Goal: Information Seeking & Learning: Learn about a topic

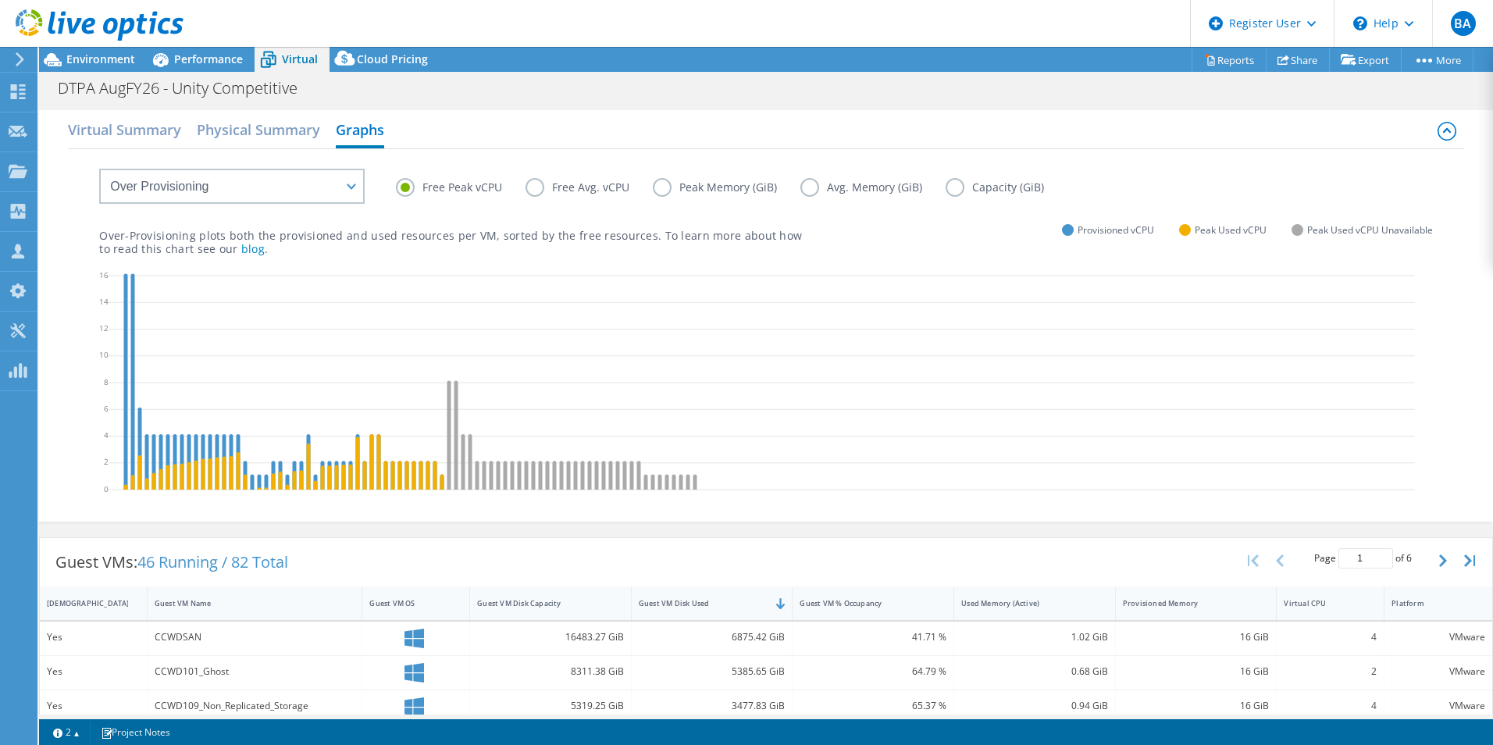
select select "Over Provisioning"
select select "USEast"
select select "USD"
click at [215, 46] on header "BA Dell User [PERSON_NAME] Ayoub [EMAIL_ADDRESS][PERSON_NAME][DOMAIN_NAME] Dell…" at bounding box center [746, 23] width 1493 height 47
click at [190, 50] on div "Performance" at bounding box center [201, 59] width 108 height 25
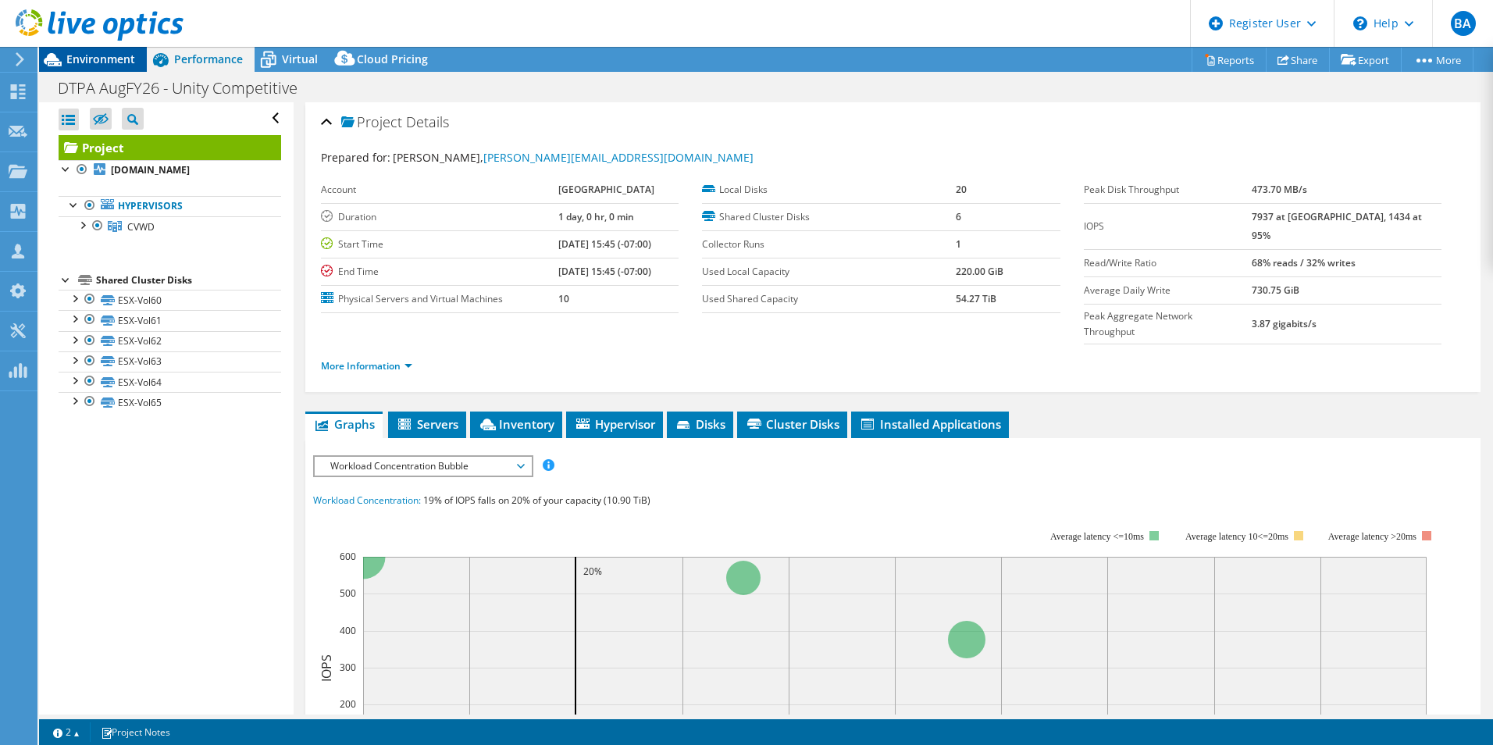
click at [84, 60] on span "Environment" at bounding box center [100, 59] width 69 height 15
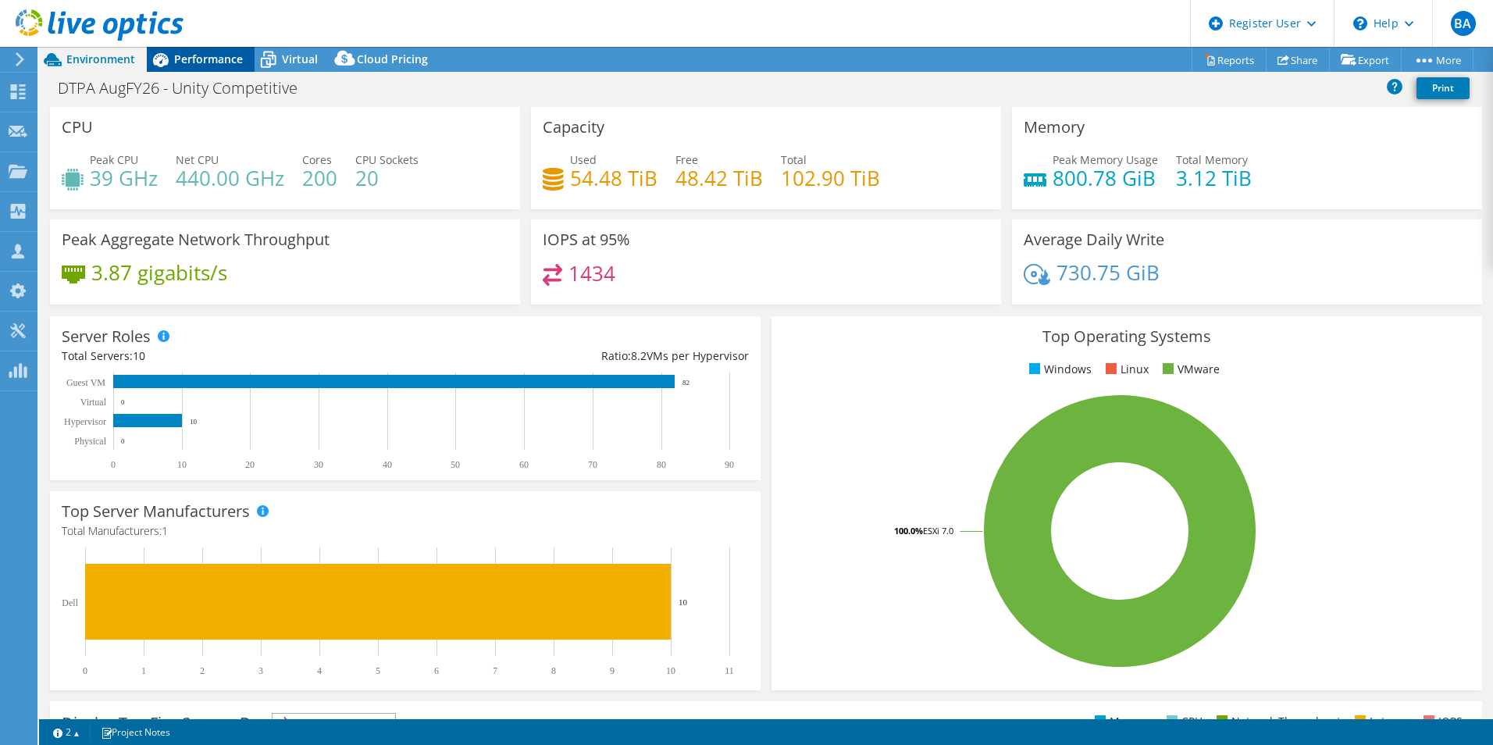
click at [191, 60] on span "Performance" at bounding box center [208, 59] width 69 height 15
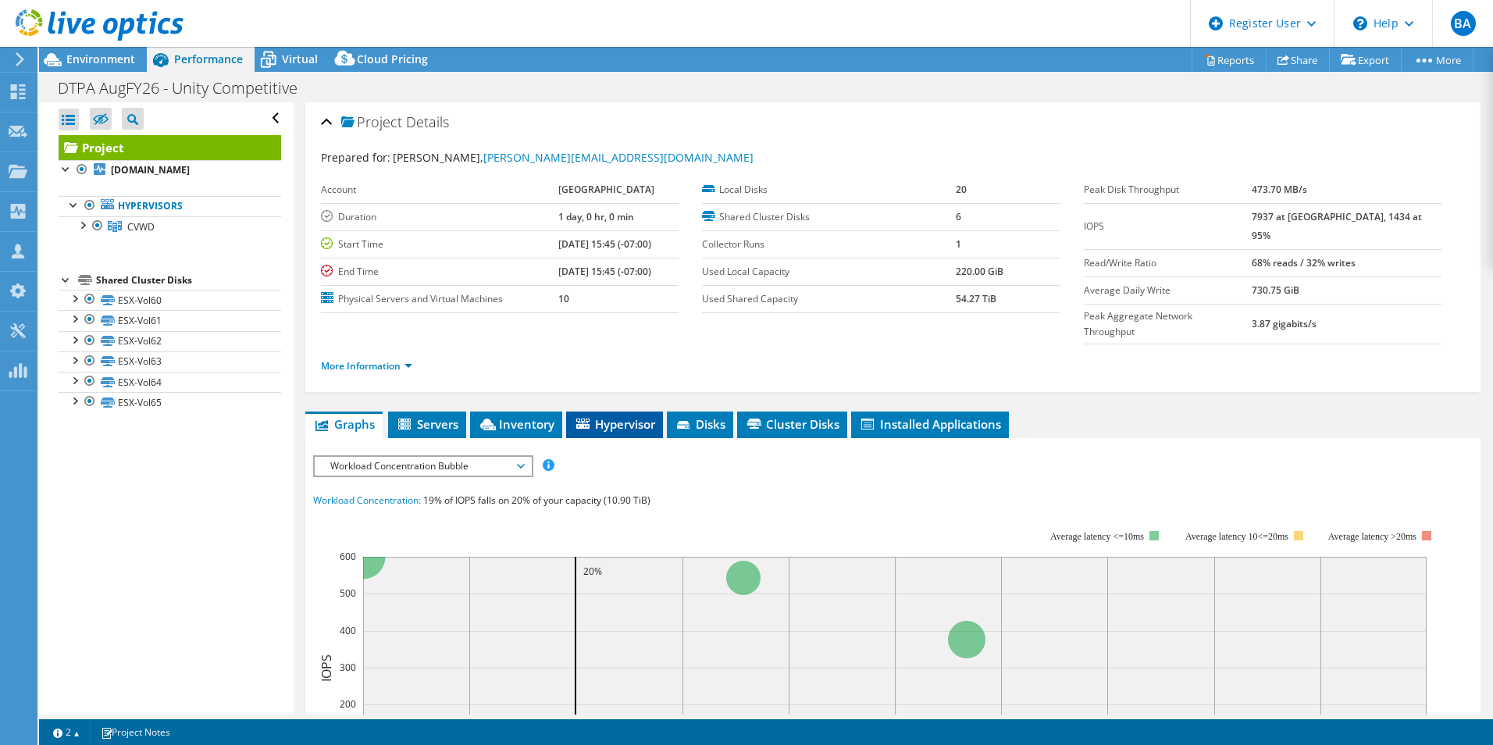
click at [632, 416] on span "Hypervisor" at bounding box center [614, 424] width 81 height 16
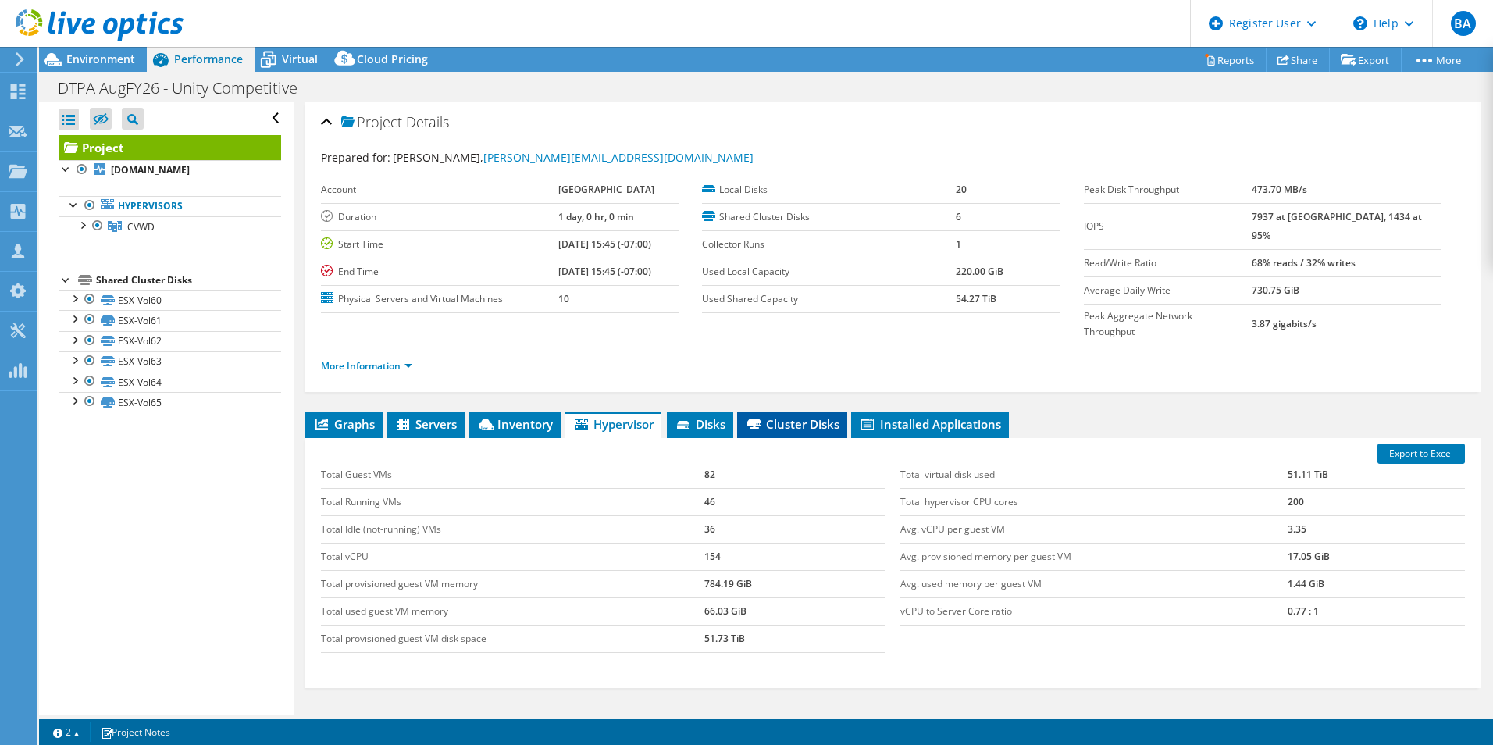
click at [790, 416] on span "Cluster Disks" at bounding box center [792, 424] width 94 height 16
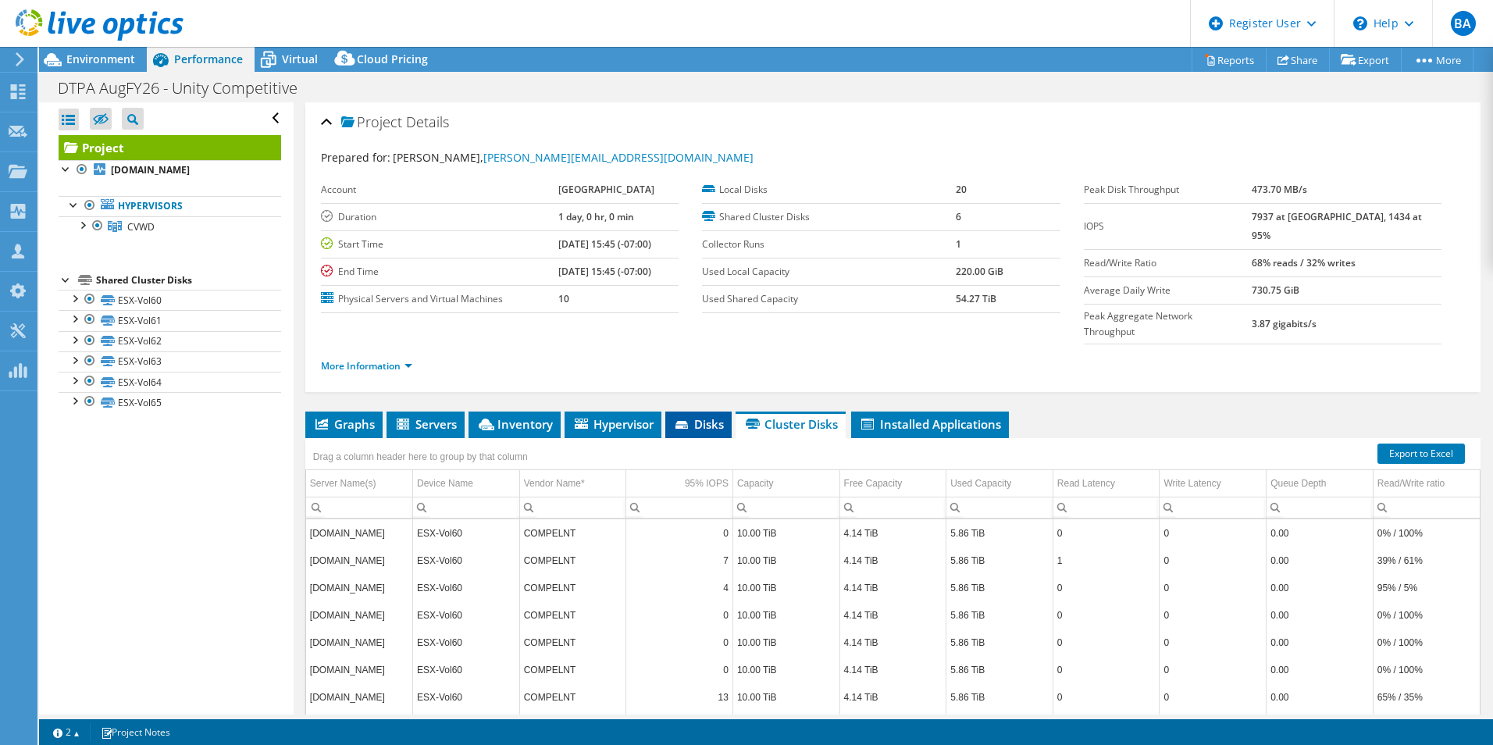
click at [693, 416] on span "Disks" at bounding box center [698, 424] width 51 height 16
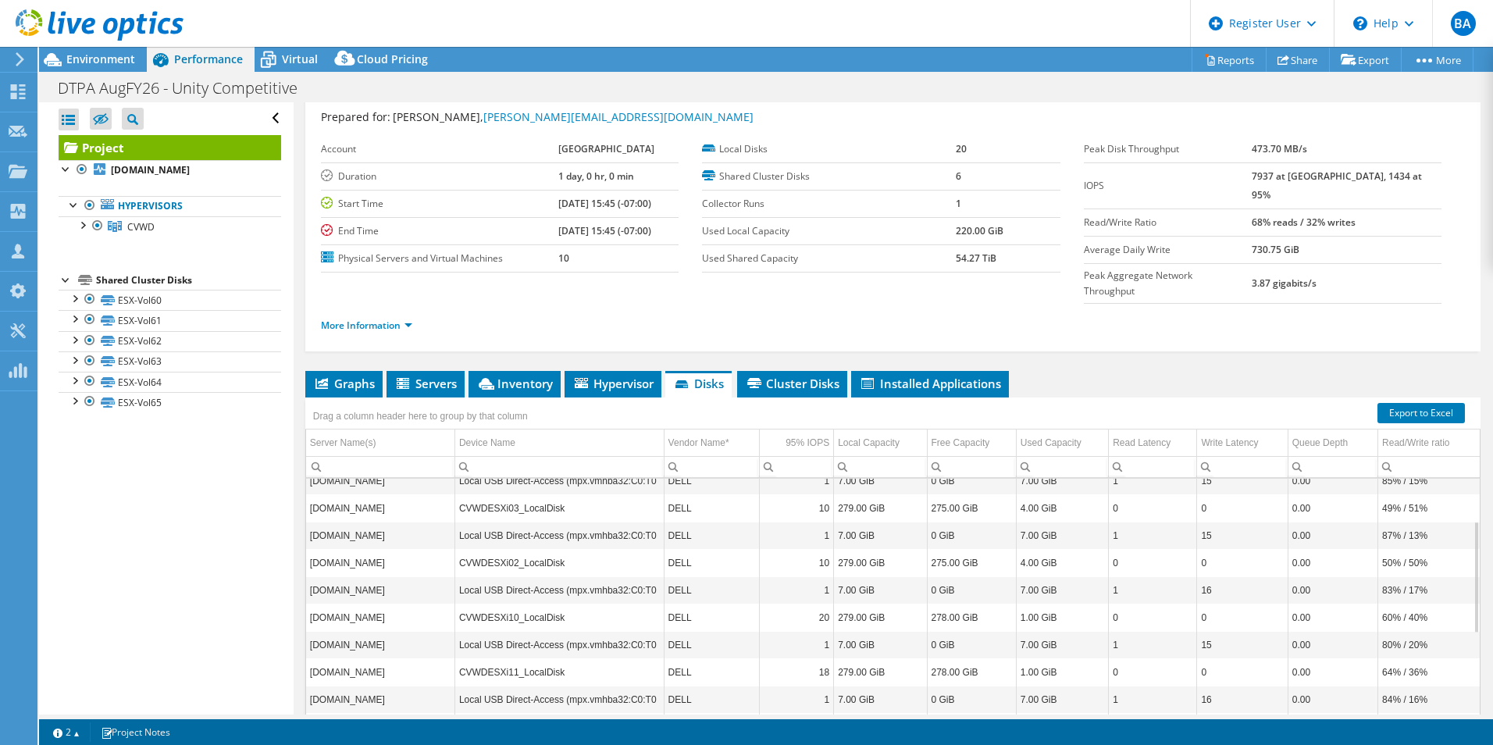
scroll to position [78, 0]
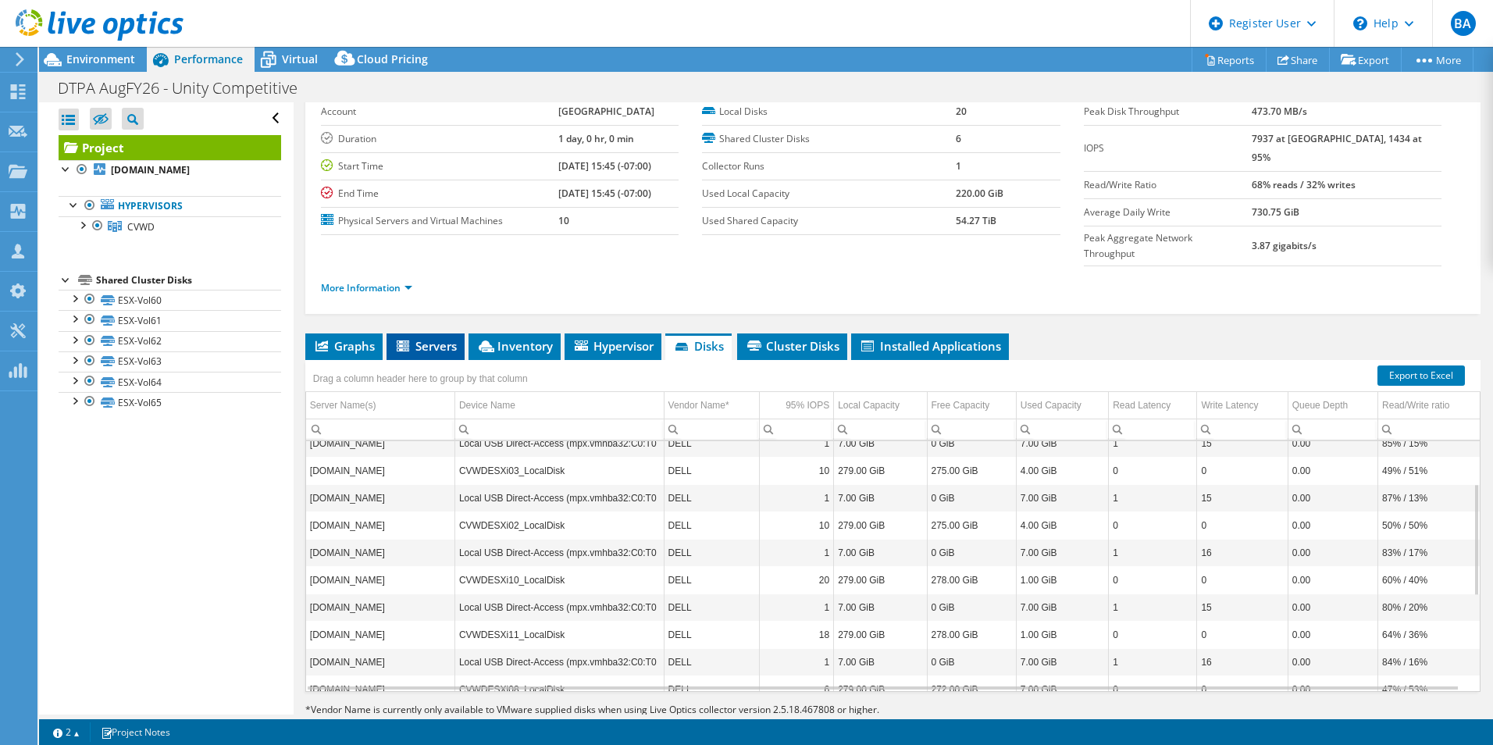
click at [422, 338] on span "Servers" at bounding box center [425, 346] width 62 height 16
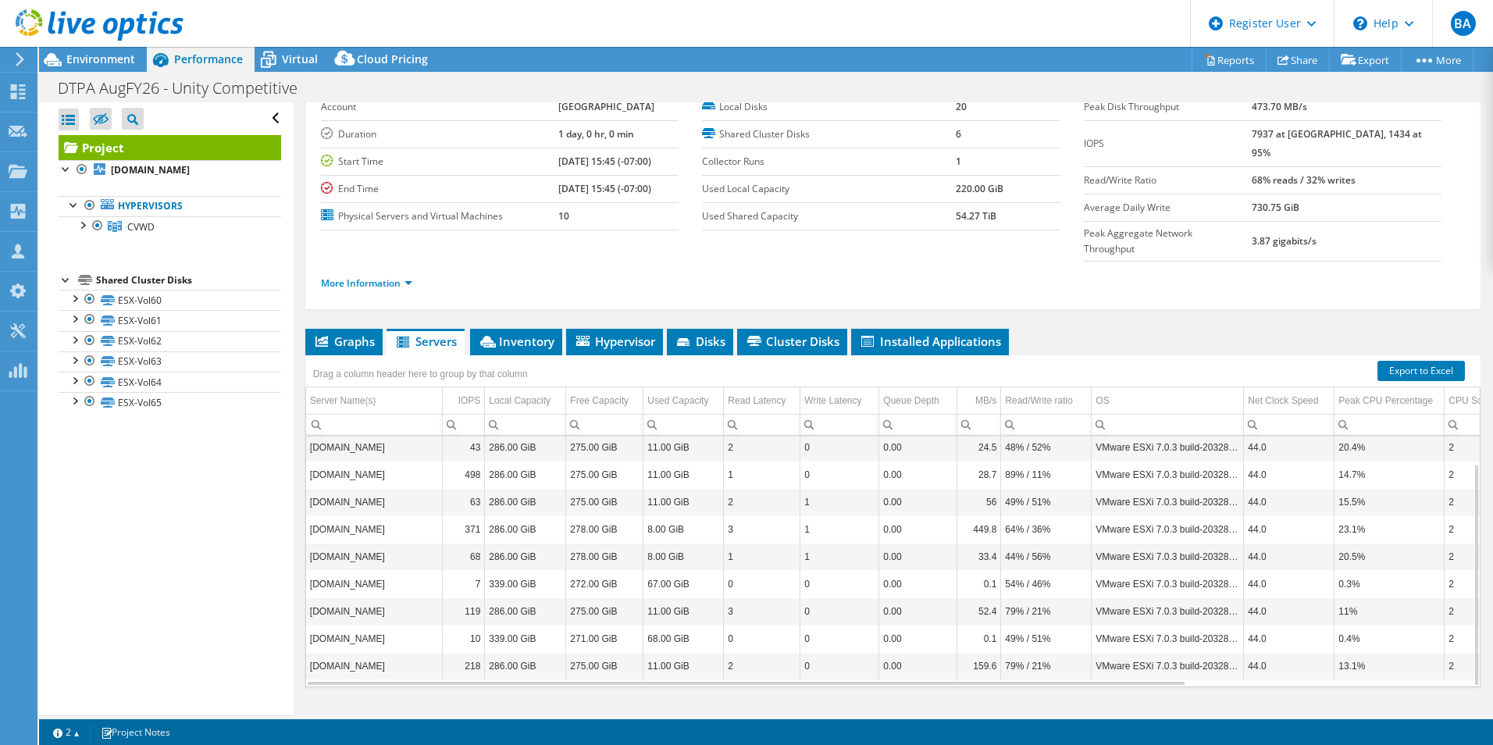
scroll to position [84, 0]
click at [684, 337] on icon at bounding box center [683, 341] width 12 height 8
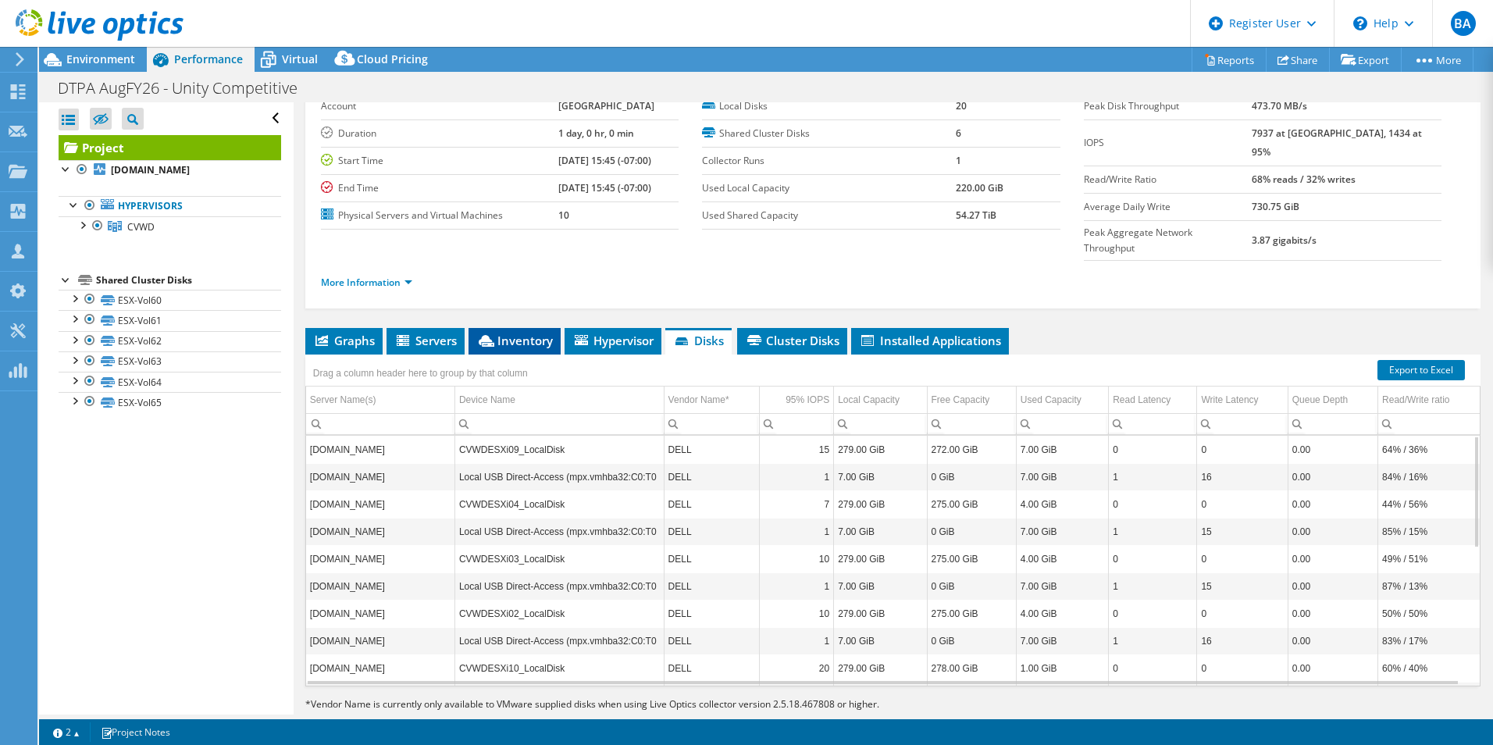
click at [514, 333] on span "Inventory" at bounding box center [514, 341] width 77 height 16
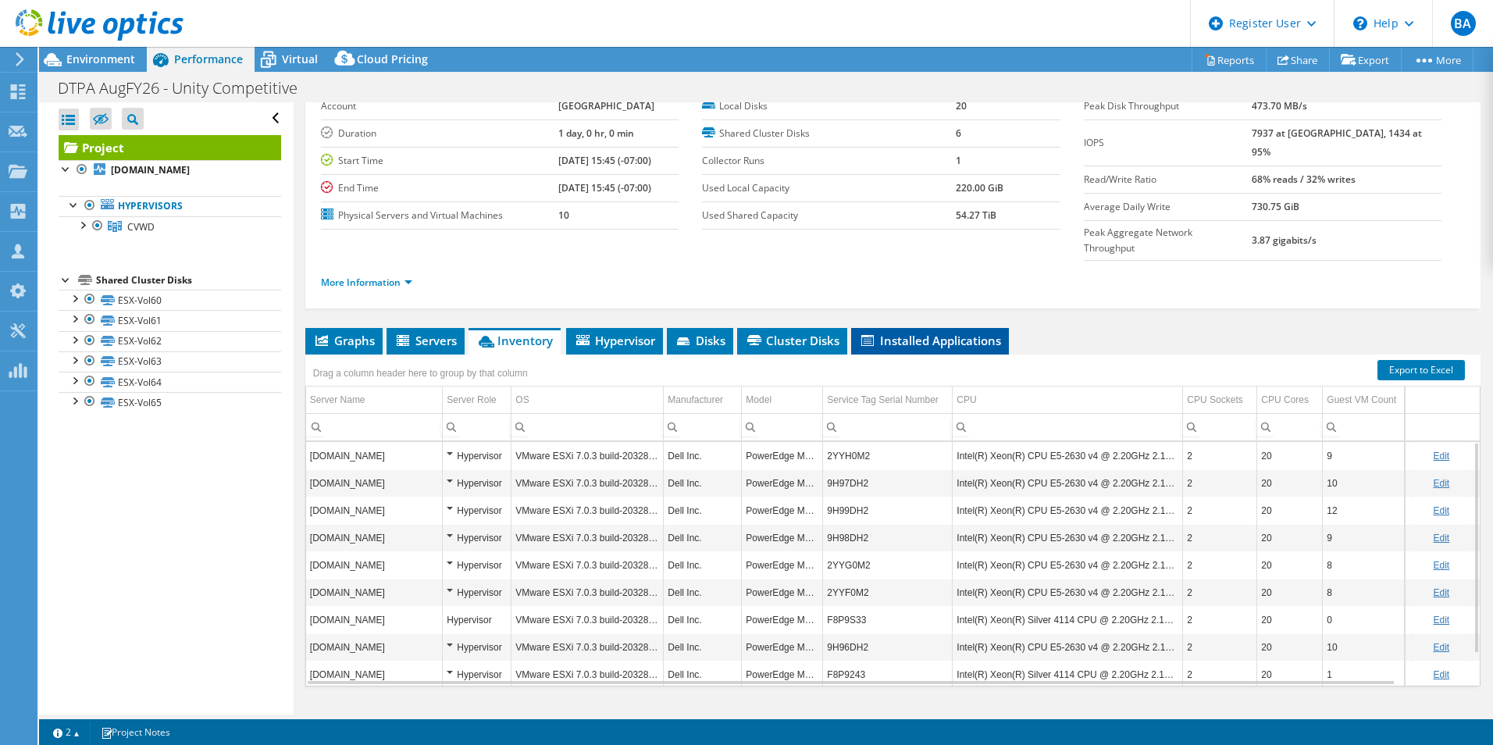
click at [998, 333] on span "Installed Applications" at bounding box center [930, 341] width 142 height 16
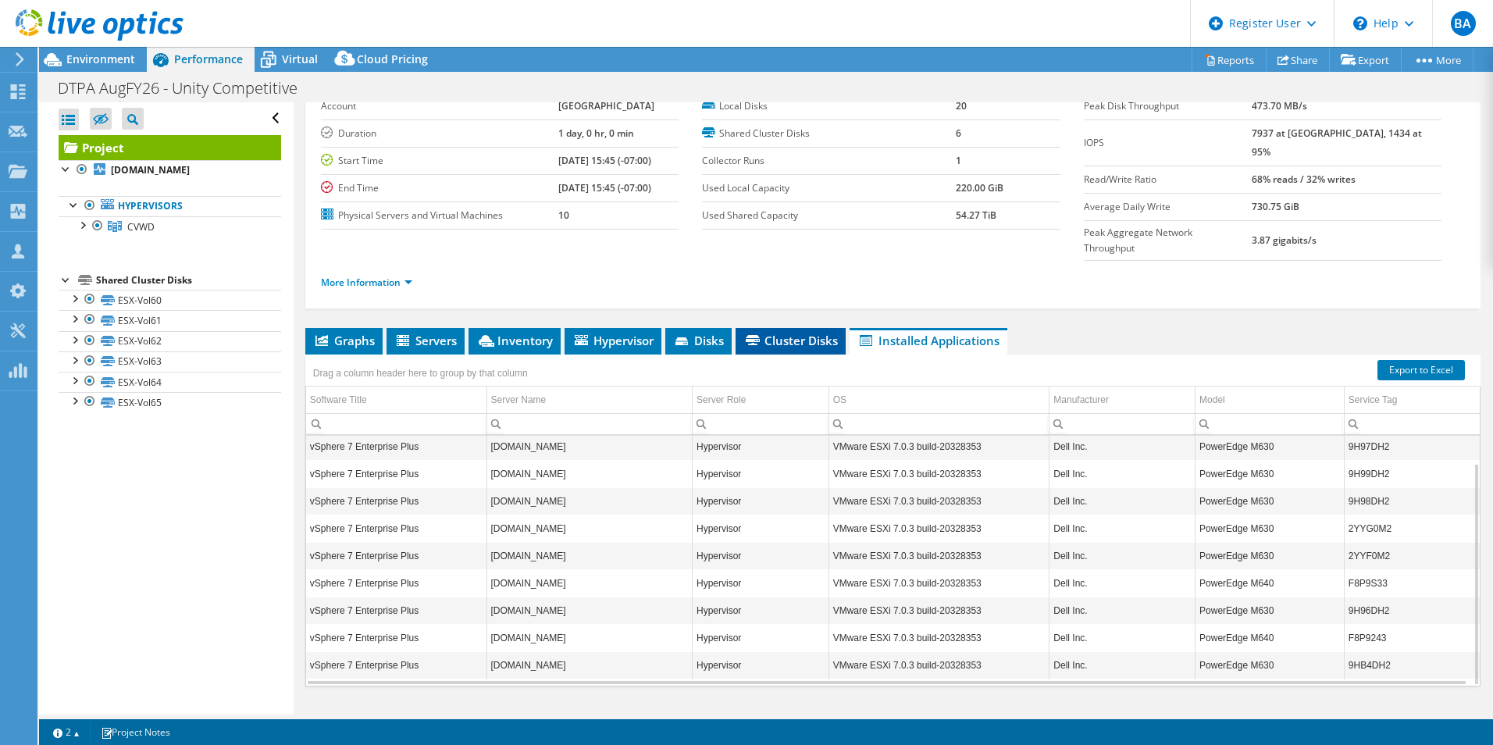
click at [768, 333] on span "Cluster Disks" at bounding box center [790, 341] width 94 height 16
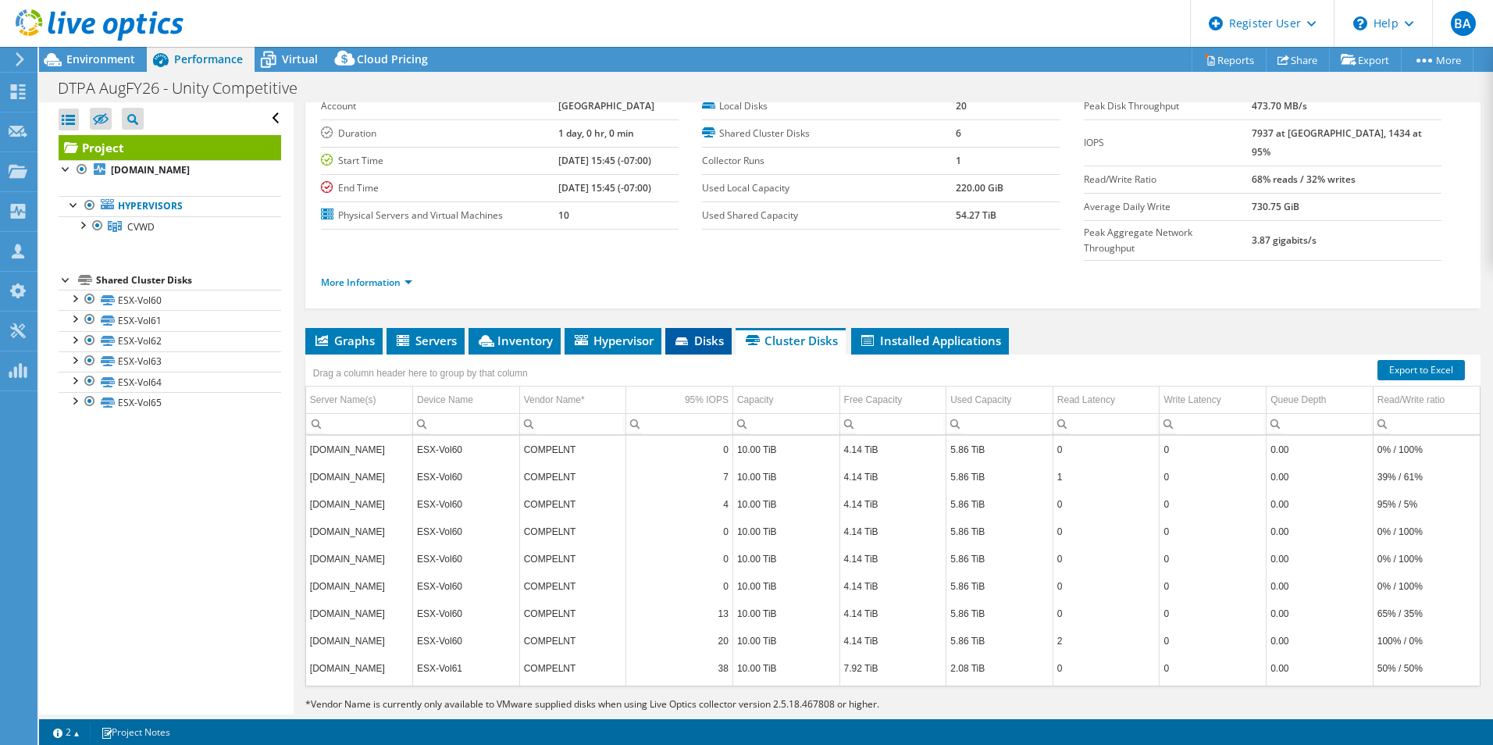
click at [714, 333] on span "Disks" at bounding box center [698, 341] width 51 height 16
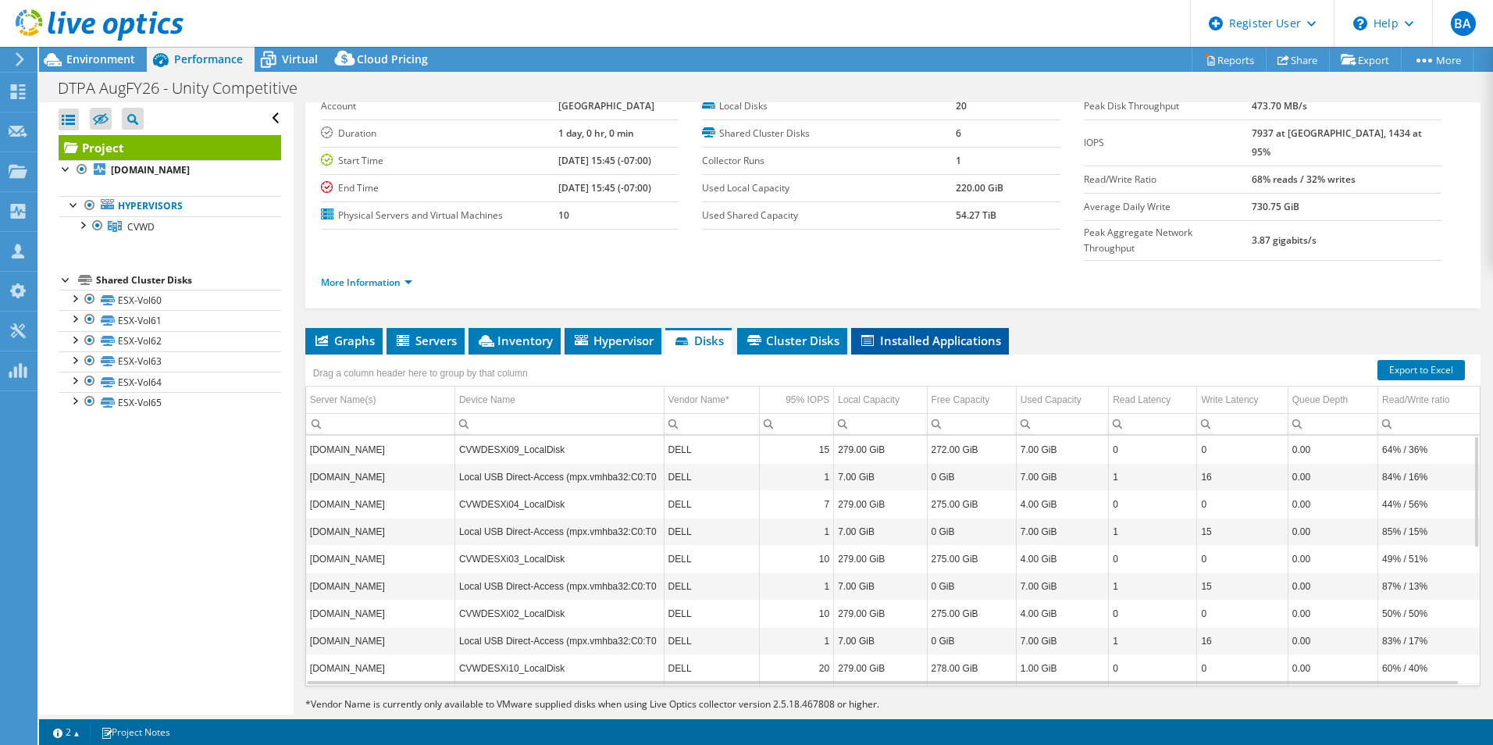
click at [902, 328] on li "Installed Applications" at bounding box center [930, 341] width 158 height 27
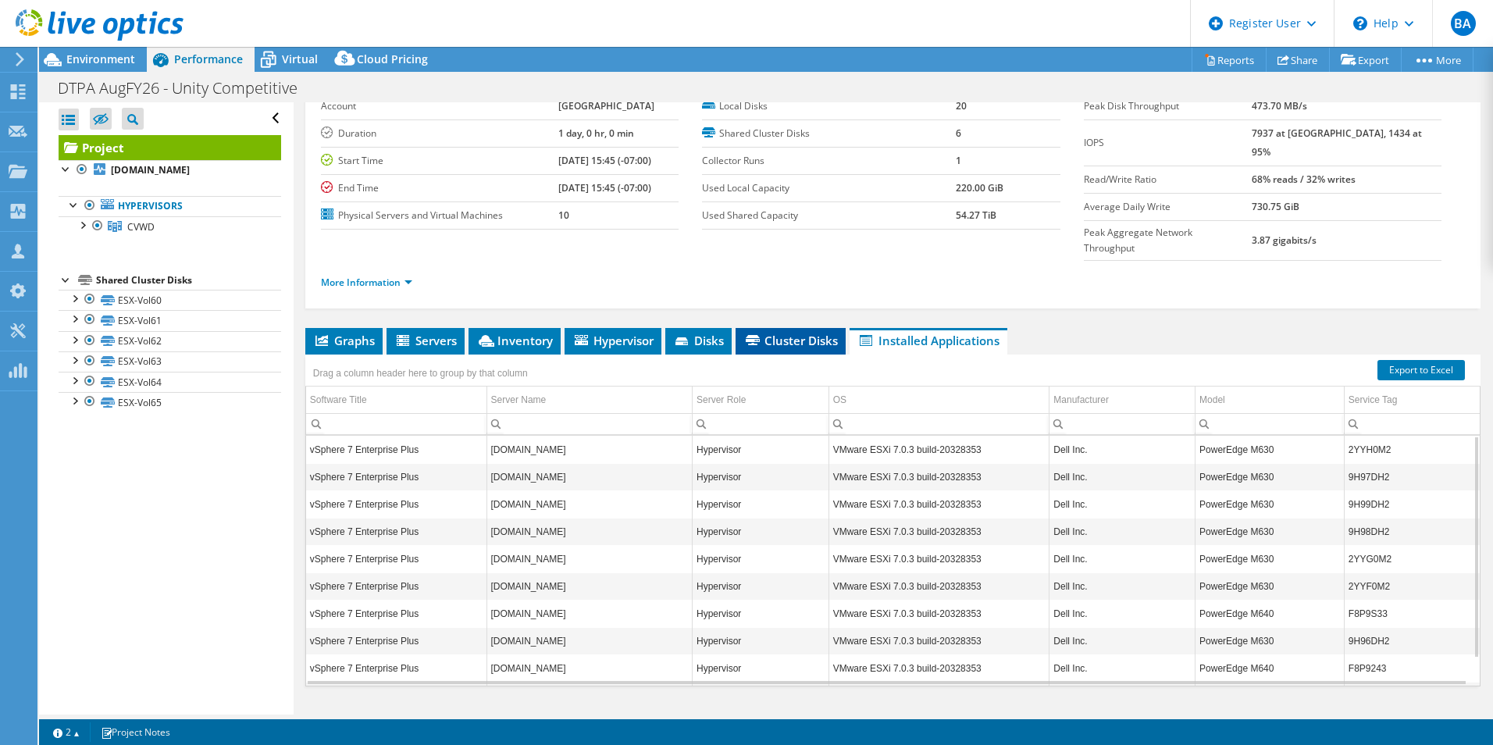
click at [806, 328] on li "Cluster Disks" at bounding box center [790, 341] width 110 height 27
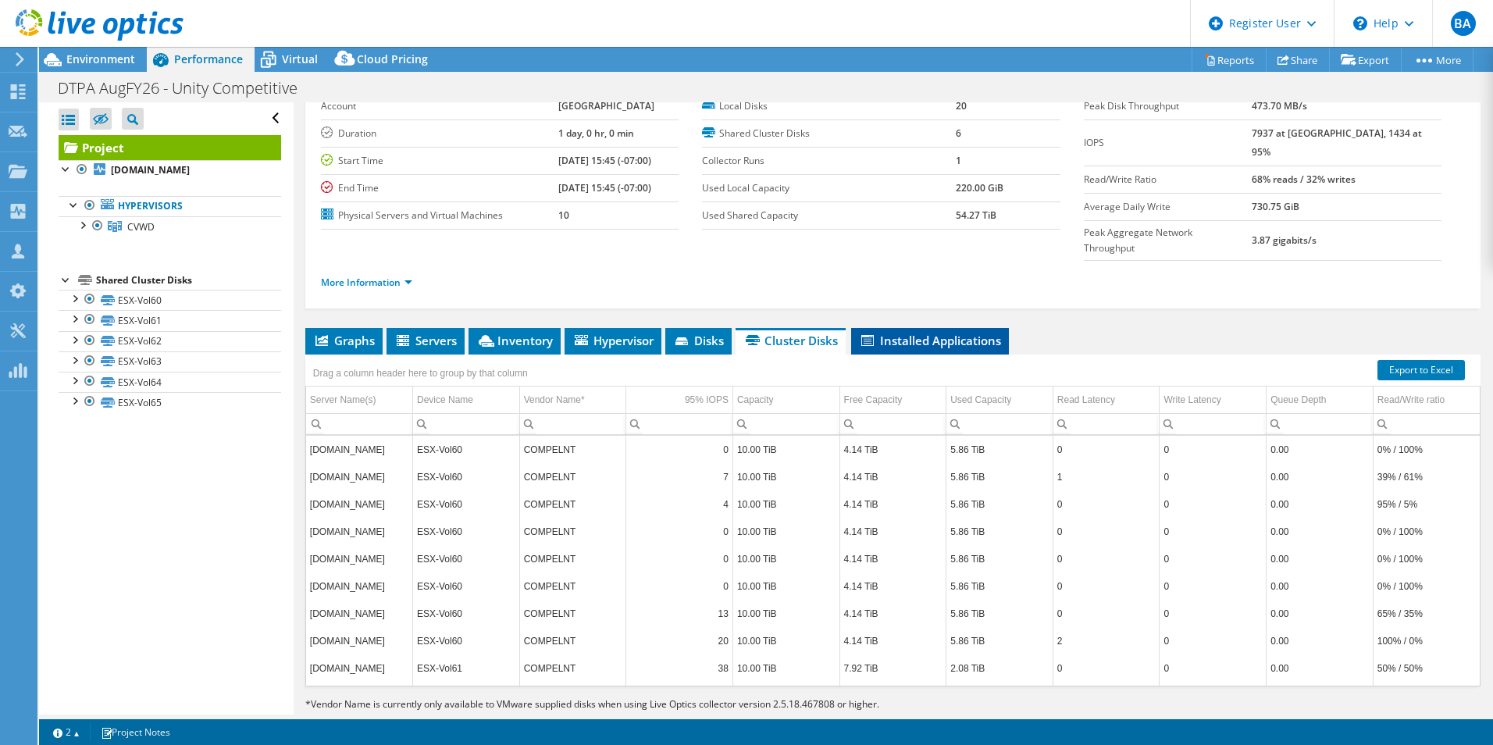
click at [881, 333] on span "Installed Applications" at bounding box center [930, 341] width 142 height 16
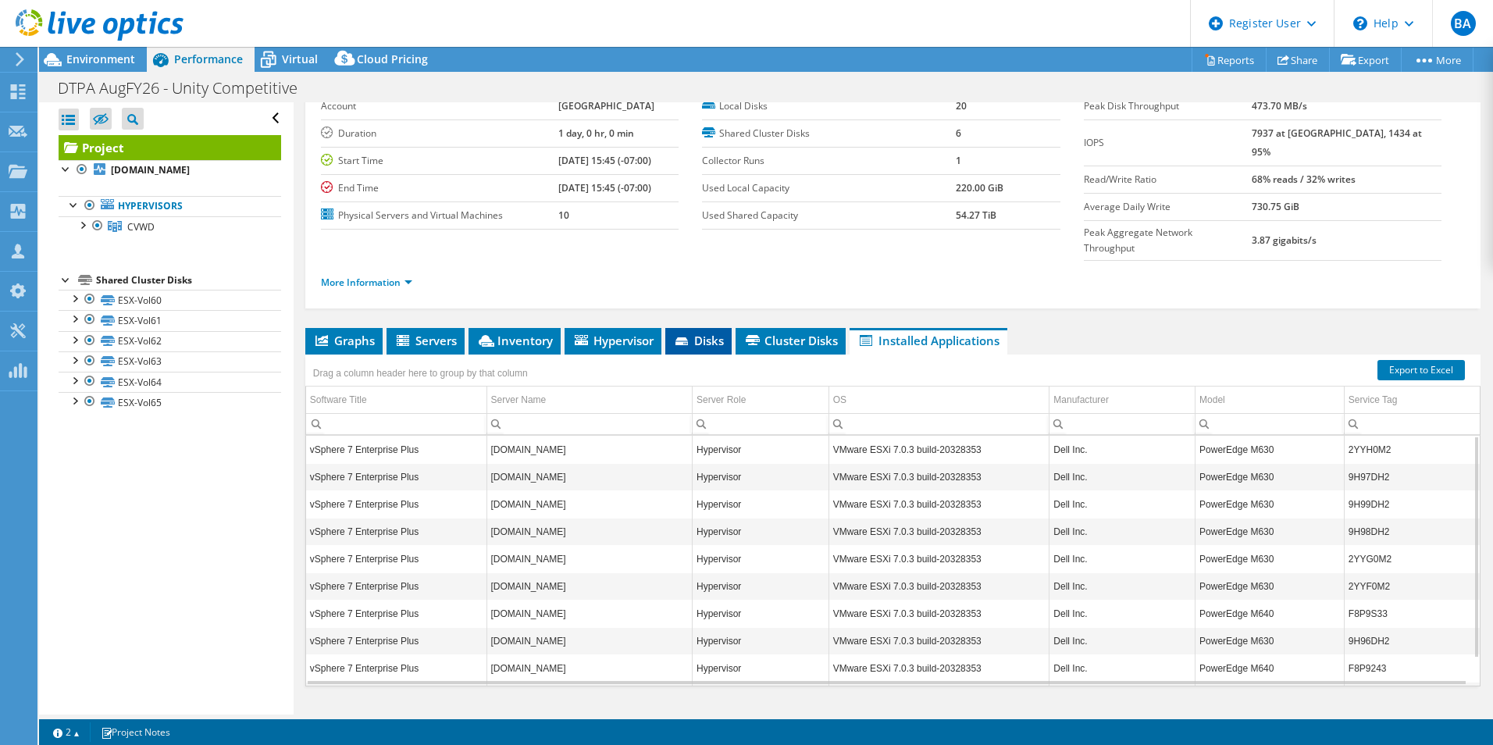
click at [672, 328] on li "Disks" at bounding box center [698, 341] width 66 height 27
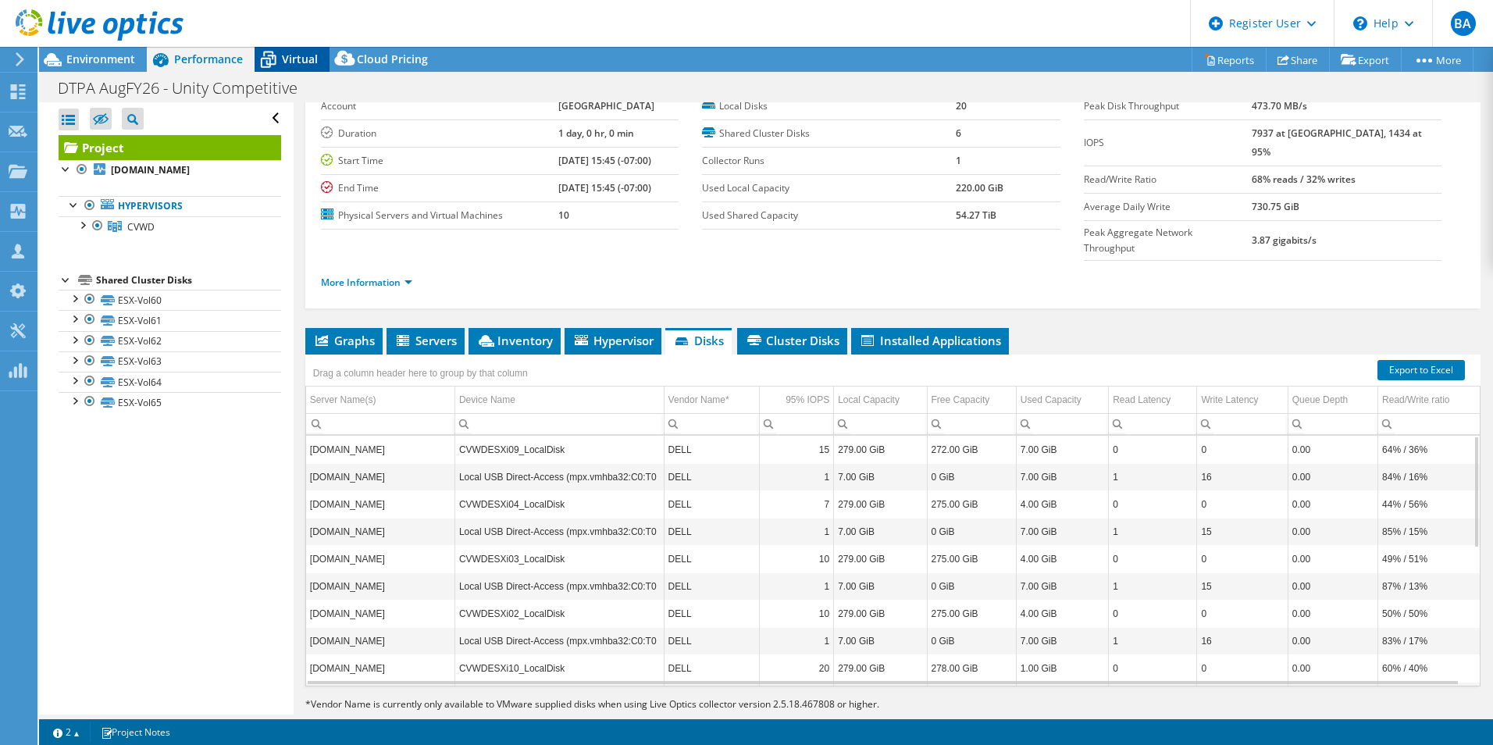
click at [287, 48] on div "Virtual" at bounding box center [291, 59] width 75 height 25
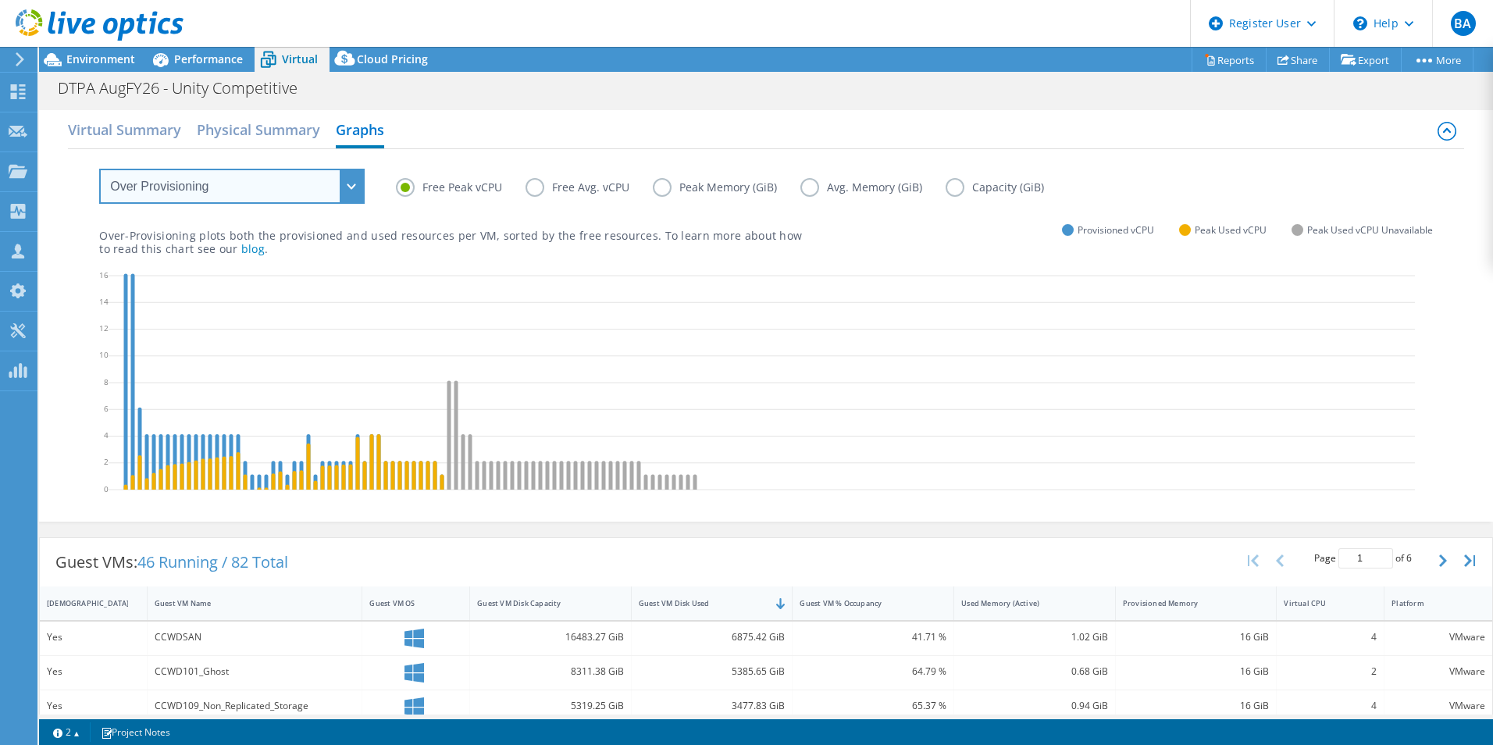
click at [340, 176] on select "VM Resource Distribution Provisioning Contrast Over Provisioning" at bounding box center [231, 186] width 265 height 35
select select "VM Resource Distribution"
click at [99, 169] on select "VM Resource Distribution Provisioning Contrast Over Provisioning" at bounding box center [231, 186] width 265 height 35
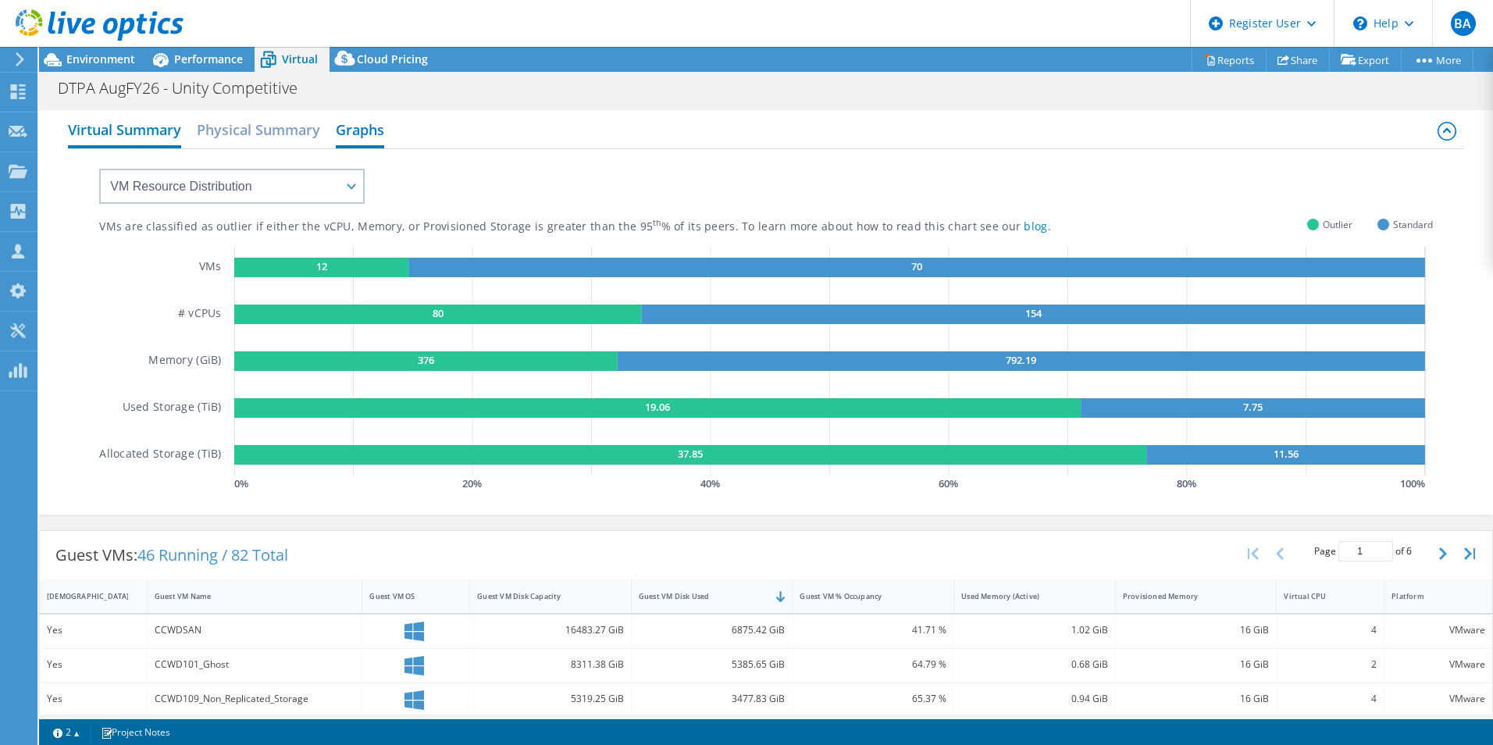
click at [139, 134] on h2 "Virtual Summary" at bounding box center [124, 131] width 113 height 34
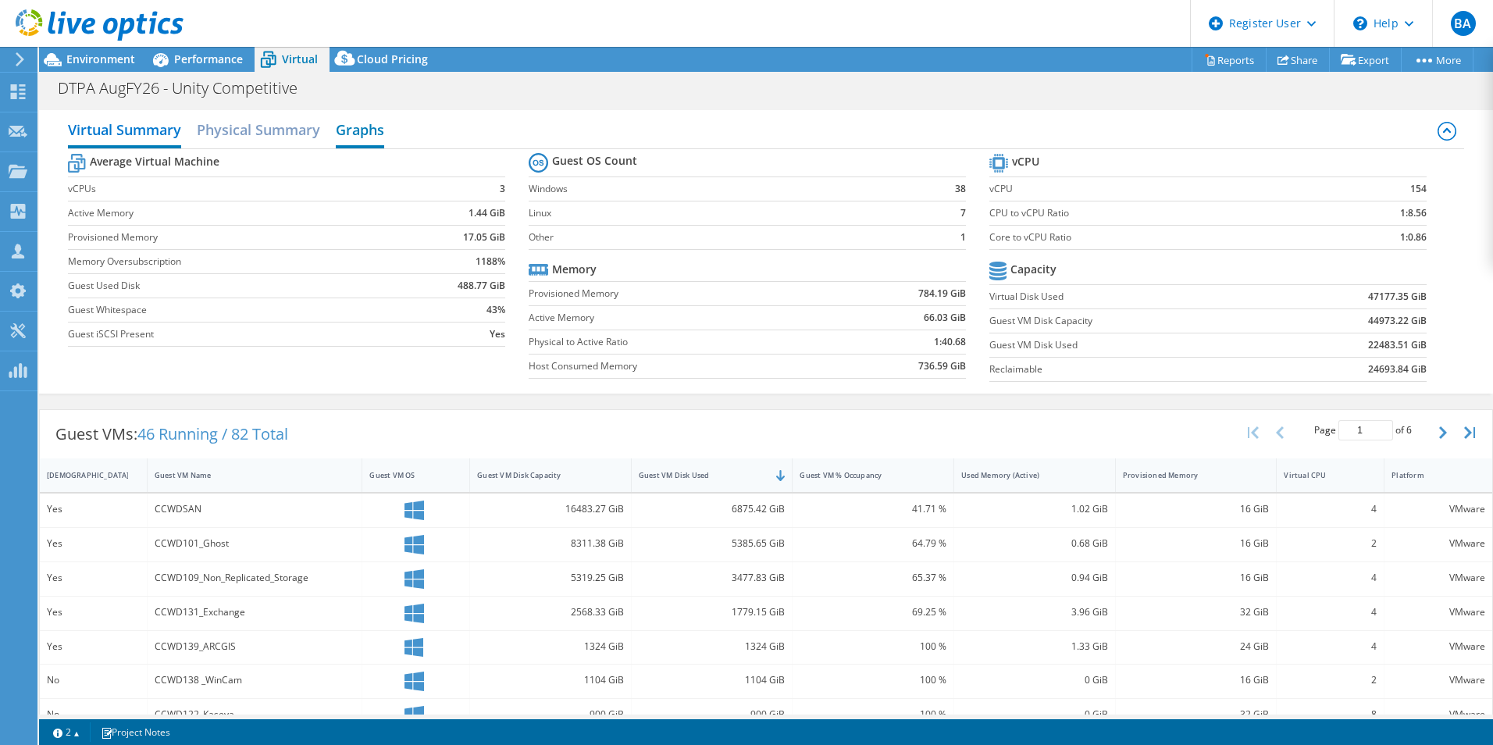
click at [368, 124] on h2 "Graphs" at bounding box center [360, 131] width 48 height 34
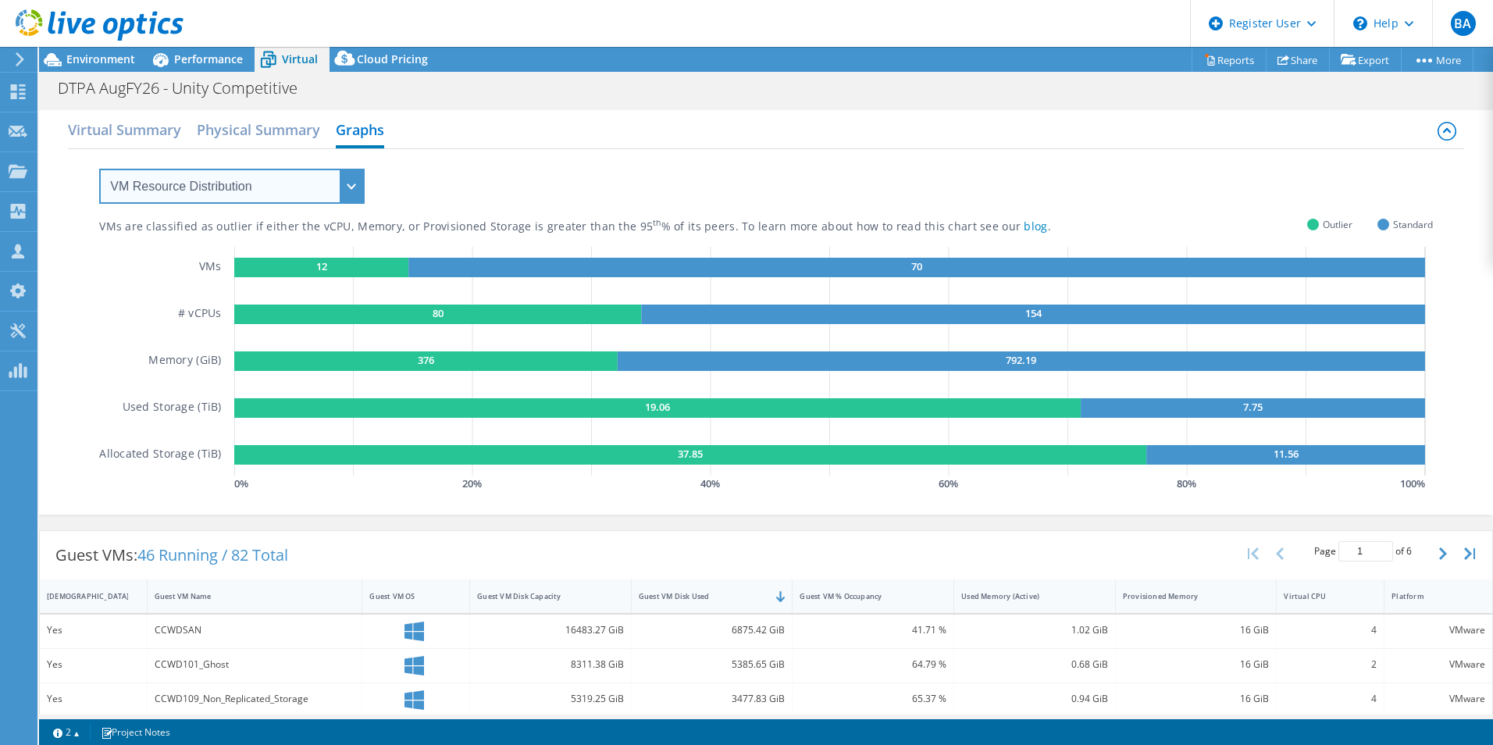
click at [324, 198] on select "VM Resource Distribution Provisioning Contrast Over Provisioning" at bounding box center [231, 186] width 265 height 35
select select "Over Provisioning"
click at [99, 169] on select "VM Resource Distribution Provisioning Contrast Over Provisioning" at bounding box center [231, 186] width 265 height 35
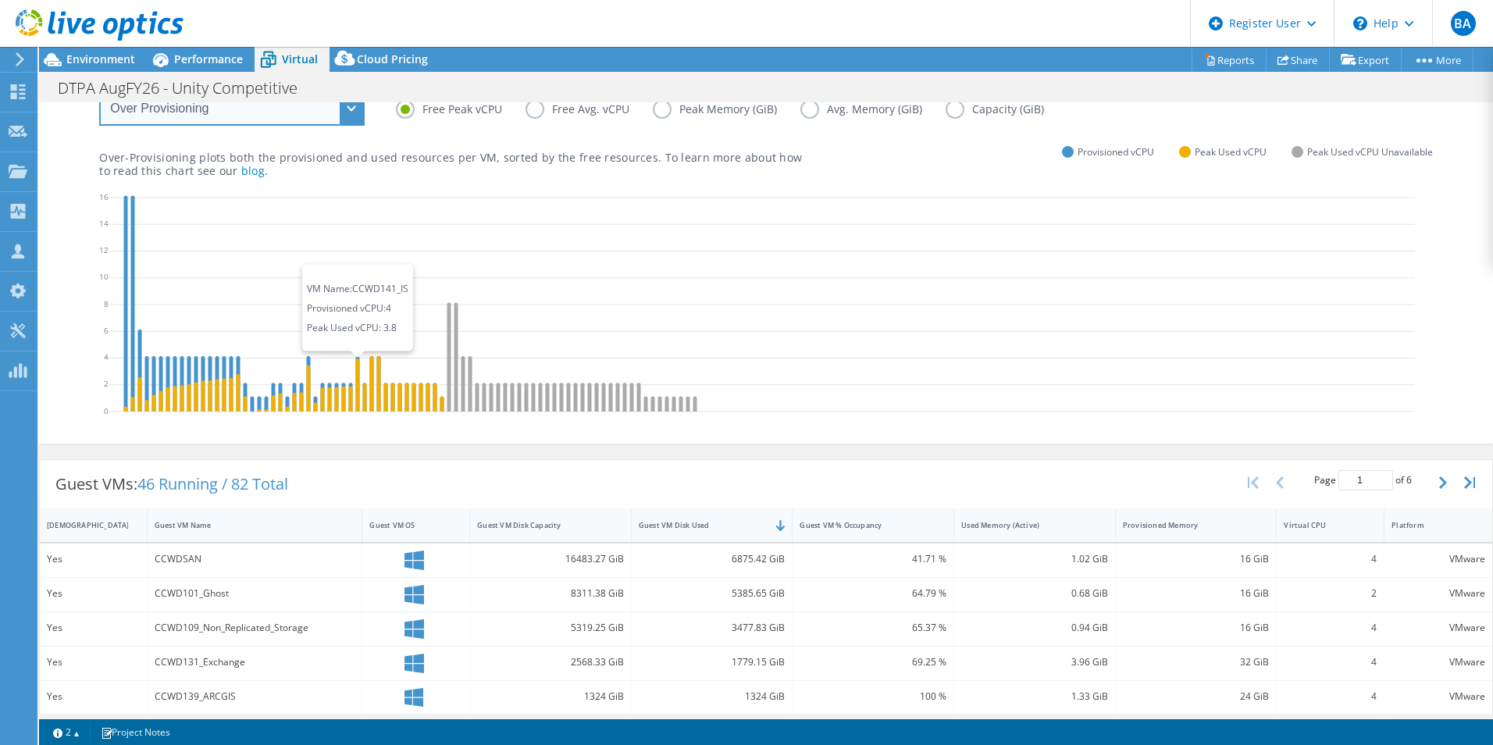
scroll to position [0, 0]
